Goal: Task Accomplishment & Management: Complete application form

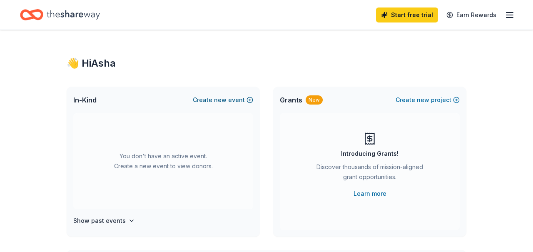
click at [229, 100] on button "Create new event" at bounding box center [223, 100] width 60 height 10
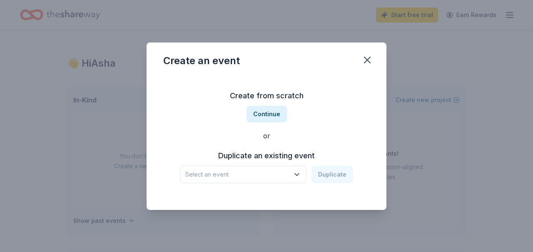
click at [283, 171] on span "Select an event" at bounding box center [237, 174] width 104 height 10
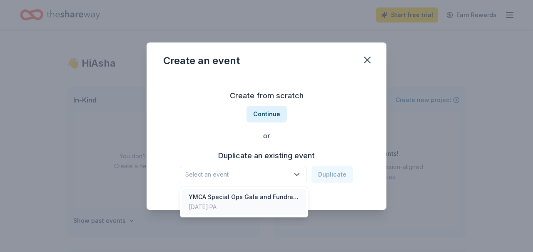
click at [274, 200] on div "YMCA Special Ops Gala and Fundraiser" at bounding box center [244, 197] width 111 height 10
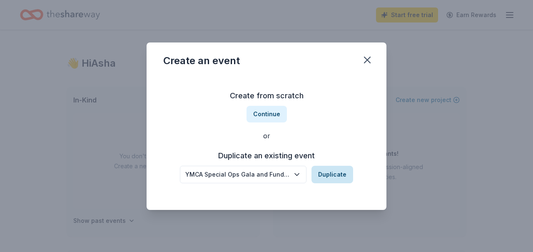
click at [328, 173] on button "Duplicate" at bounding box center [332, 174] width 42 height 17
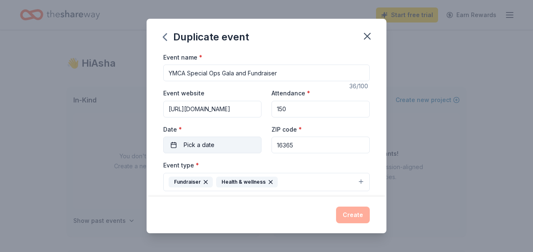
click at [239, 142] on button "Pick a date" at bounding box center [212, 145] width 98 height 17
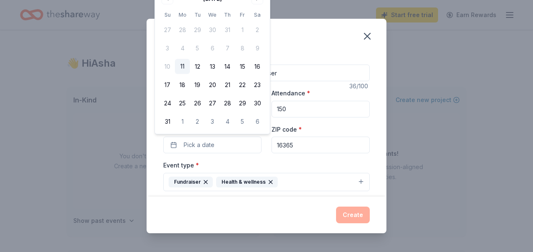
click at [321, 35] on div "Duplicate event" at bounding box center [267, 35] width 240 height 33
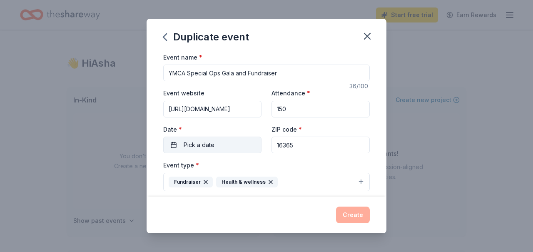
click at [227, 142] on button "Pick a date" at bounding box center [212, 145] width 98 height 17
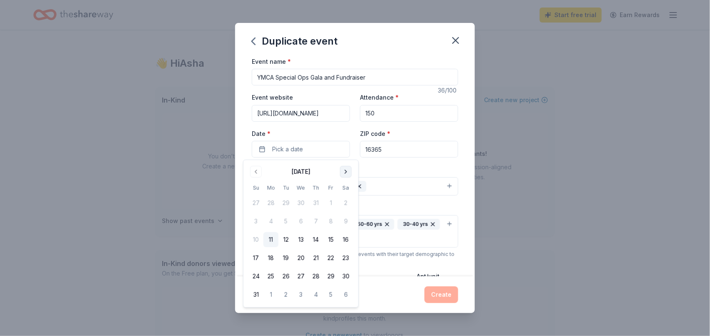
click at [345, 172] on button "Go to next month" at bounding box center [346, 172] width 12 height 12
click at [316, 220] on button "11" at bounding box center [316, 221] width 15 height 15
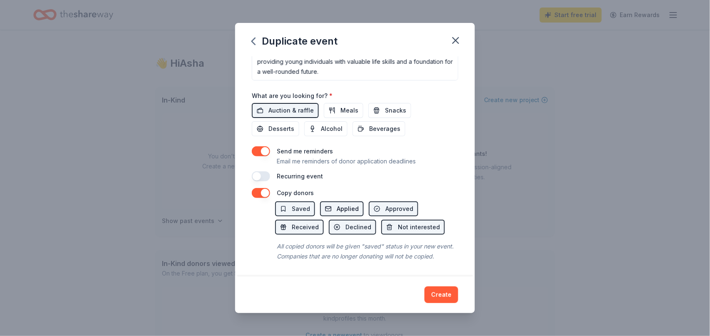
scroll to position [287, 0]
click at [264, 171] on button "button" at bounding box center [261, 176] width 18 height 10
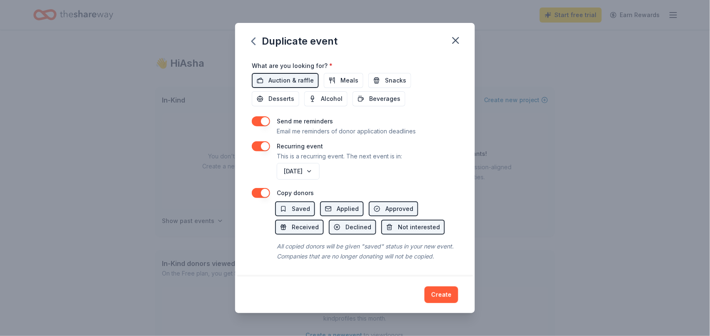
scroll to position [317, 0]
click at [440, 252] on button "Create" at bounding box center [442, 294] width 34 height 17
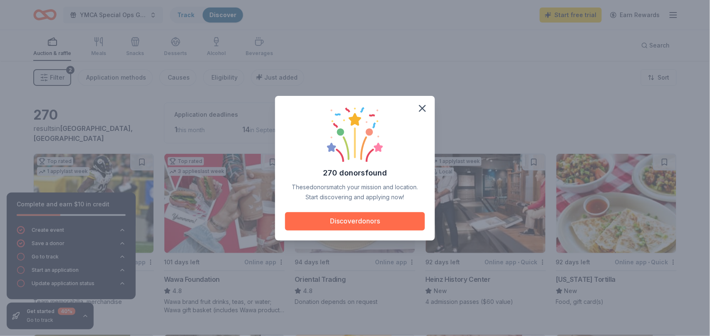
click at [351, 222] on button "Discover donors" at bounding box center [355, 221] width 140 height 18
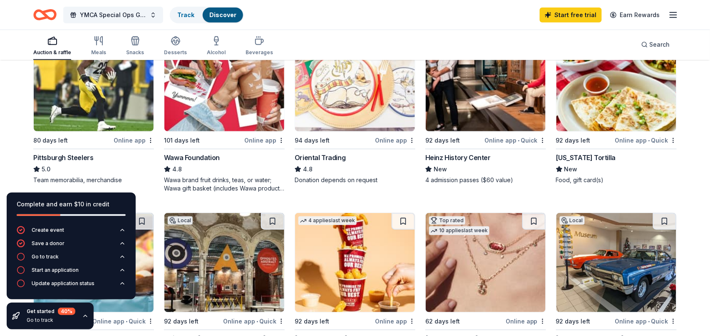
scroll to position [122, 0]
click at [84, 252] on icon "button" at bounding box center [85, 316] width 3 height 2
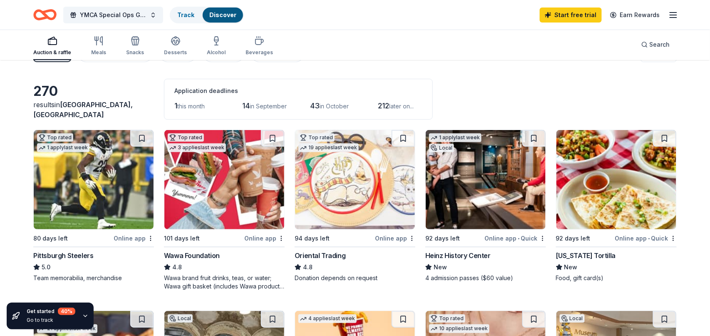
scroll to position [24, 0]
click at [126, 239] on div "Online app" at bounding box center [134, 238] width 40 height 10
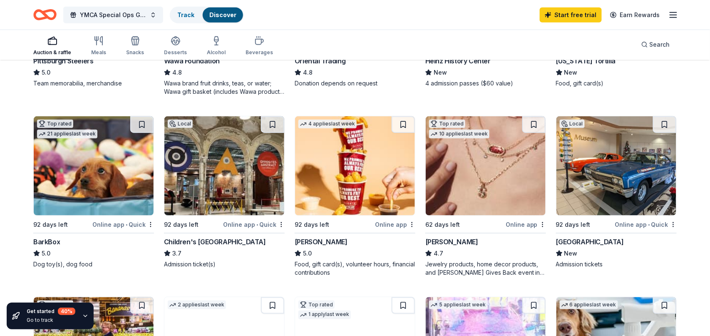
scroll to position [227, 0]
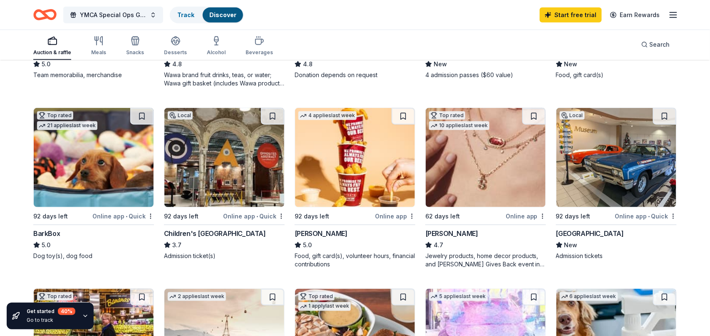
click at [393, 215] on div "Online app" at bounding box center [395, 216] width 40 height 10
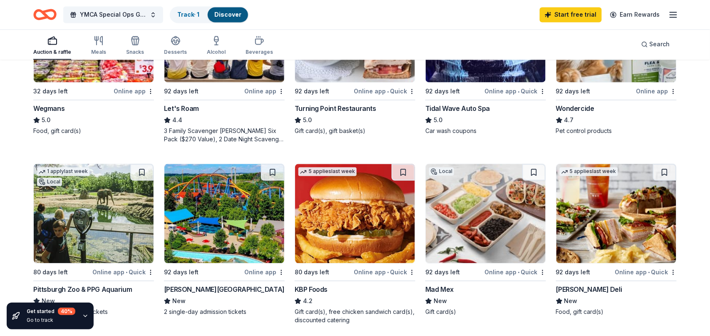
scroll to position [536, 0]
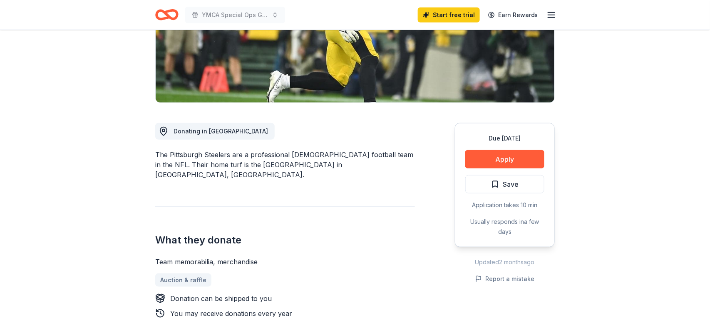
scroll to position [139, 0]
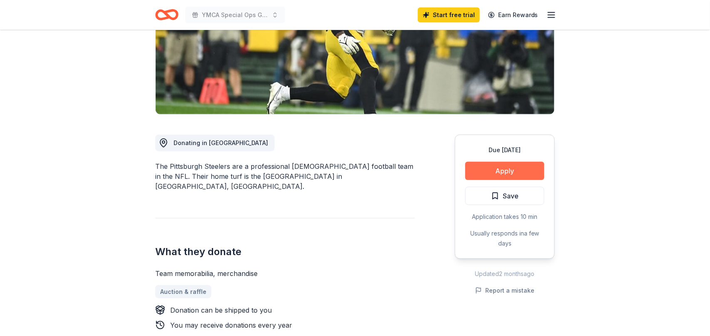
click at [505, 170] on button "Apply" at bounding box center [505, 171] width 79 height 18
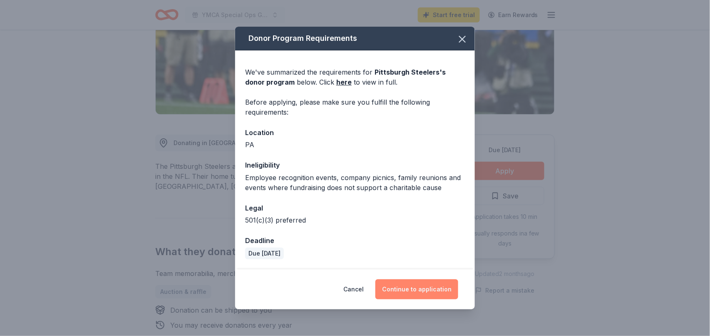
click at [414, 287] on button "Continue to application" at bounding box center [417, 289] width 83 height 20
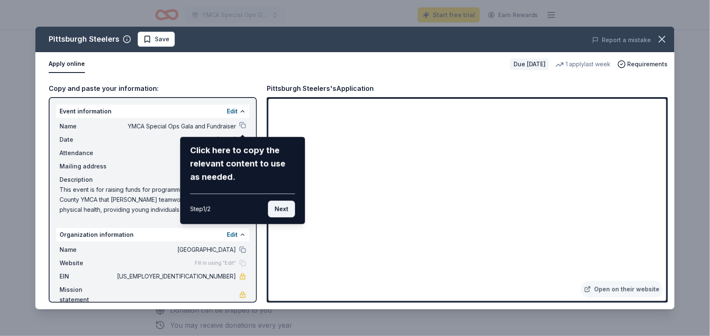
click at [285, 208] on button "Next" at bounding box center [281, 209] width 27 height 17
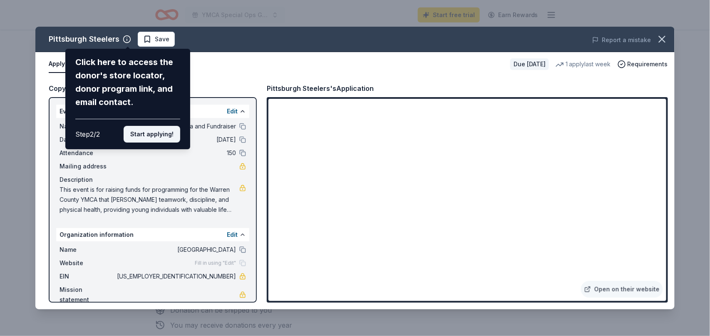
click at [166, 126] on button "Start applying!" at bounding box center [152, 134] width 57 height 17
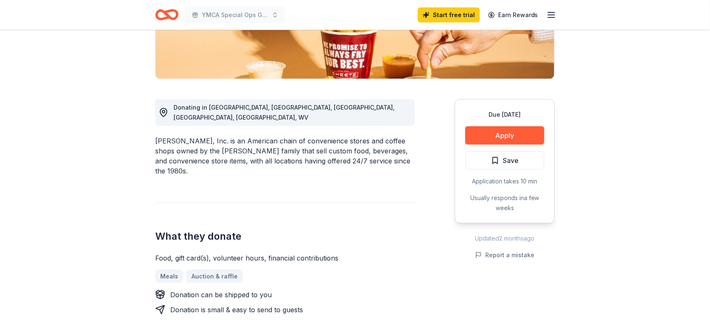
scroll to position [176, 0]
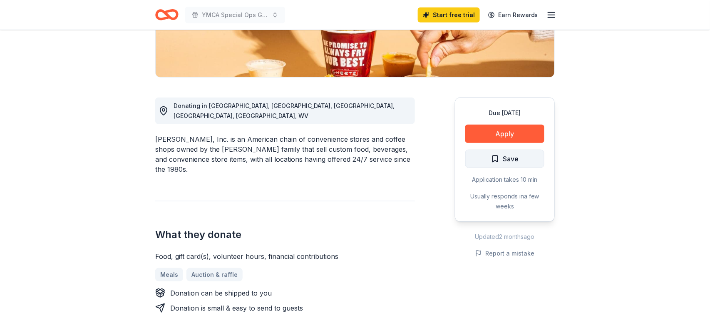
click at [501, 156] on span "Save" at bounding box center [504, 158] width 27 height 11
click at [501, 134] on button "Apply" at bounding box center [505, 134] width 79 height 18
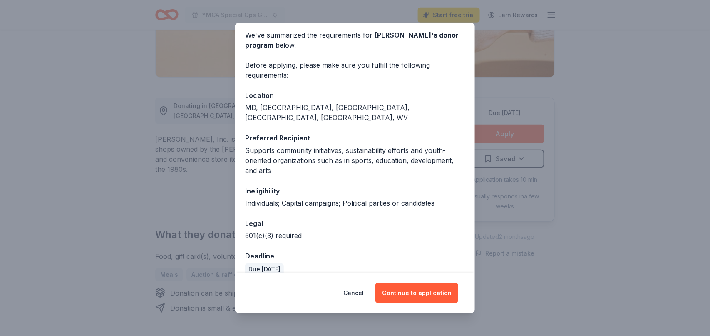
scroll to position [32, 0]
click at [421, 291] on button "Continue to application" at bounding box center [417, 293] width 83 height 20
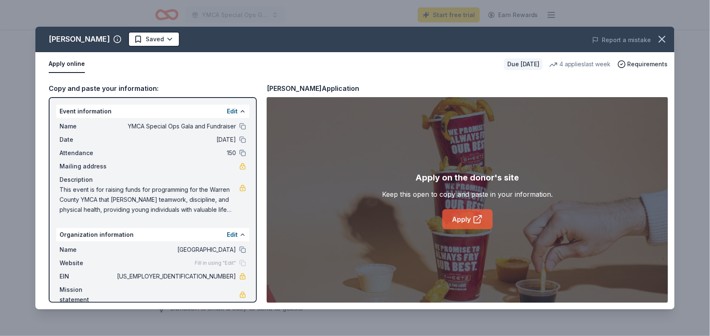
click at [462, 220] on link "Apply" at bounding box center [468, 219] width 50 height 20
